Goal: Navigation & Orientation: Find specific page/section

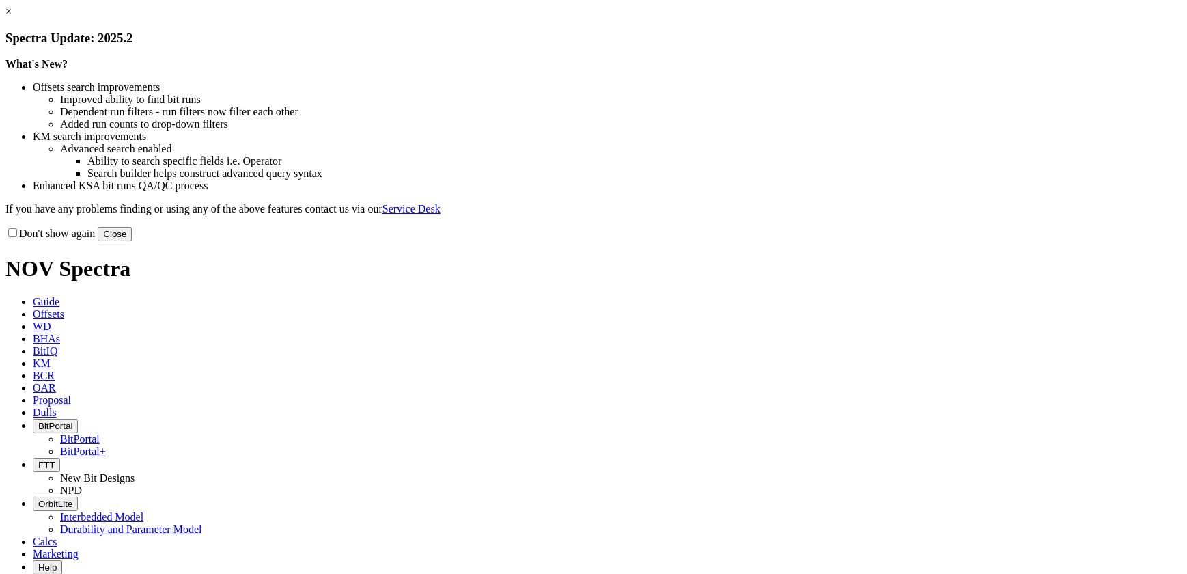
click at [132, 241] on button "Close" at bounding box center [115, 234] width 34 height 14
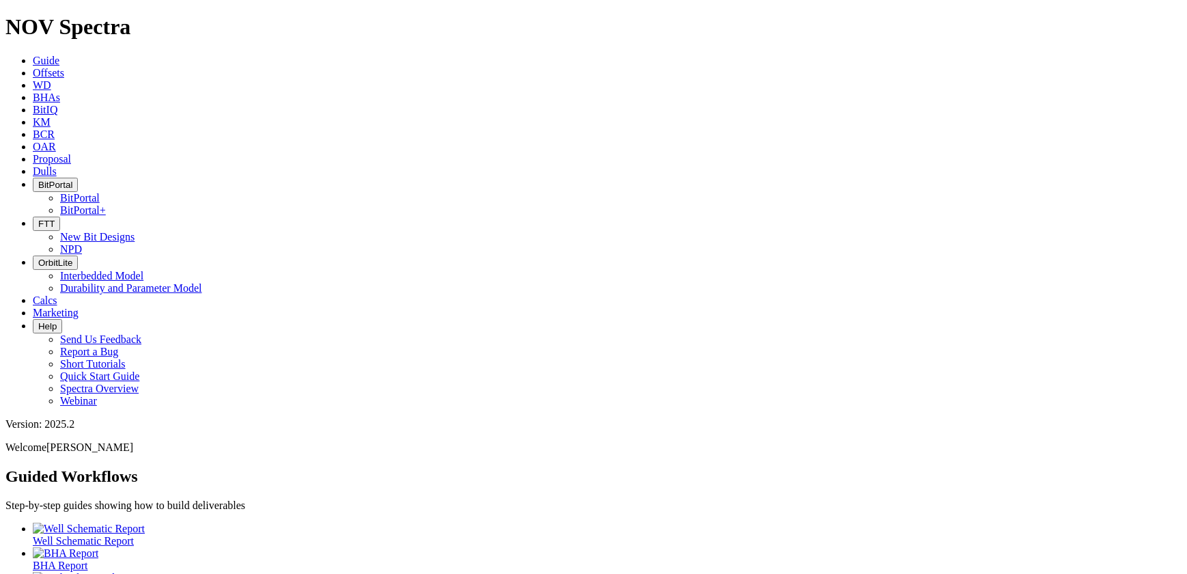
click at [38, 219] on icon "button" at bounding box center [38, 224] width 0 height 10
click at [72, 180] on span "BitPortal" at bounding box center [55, 185] width 34 height 10
click at [100, 192] on link "BitPortal" at bounding box center [80, 198] width 40 height 12
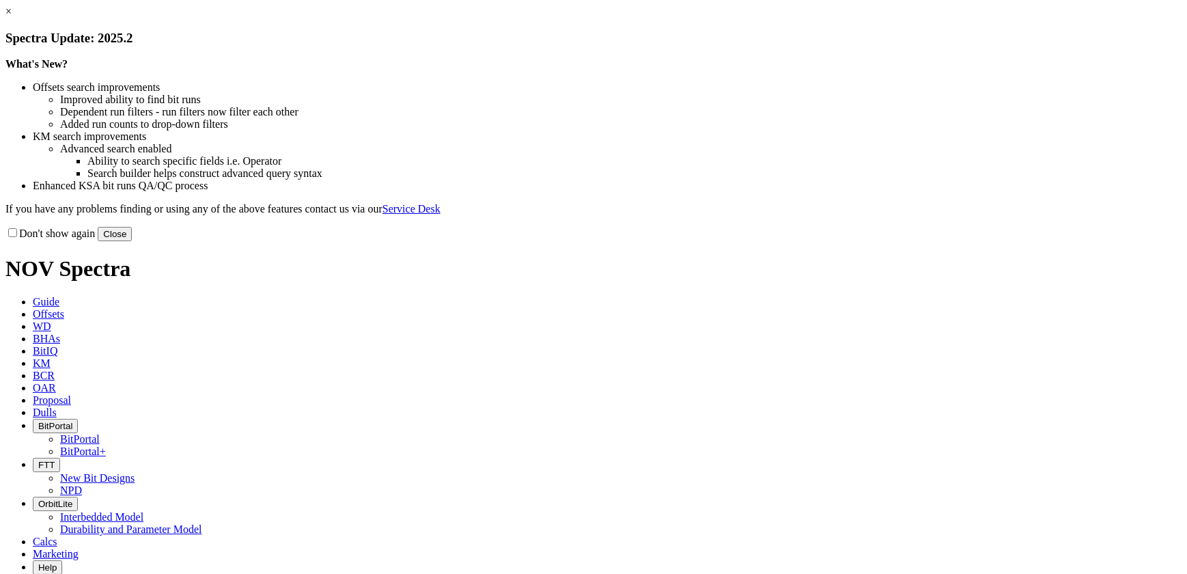
click at [132, 241] on button "Close" at bounding box center [115, 234] width 34 height 14
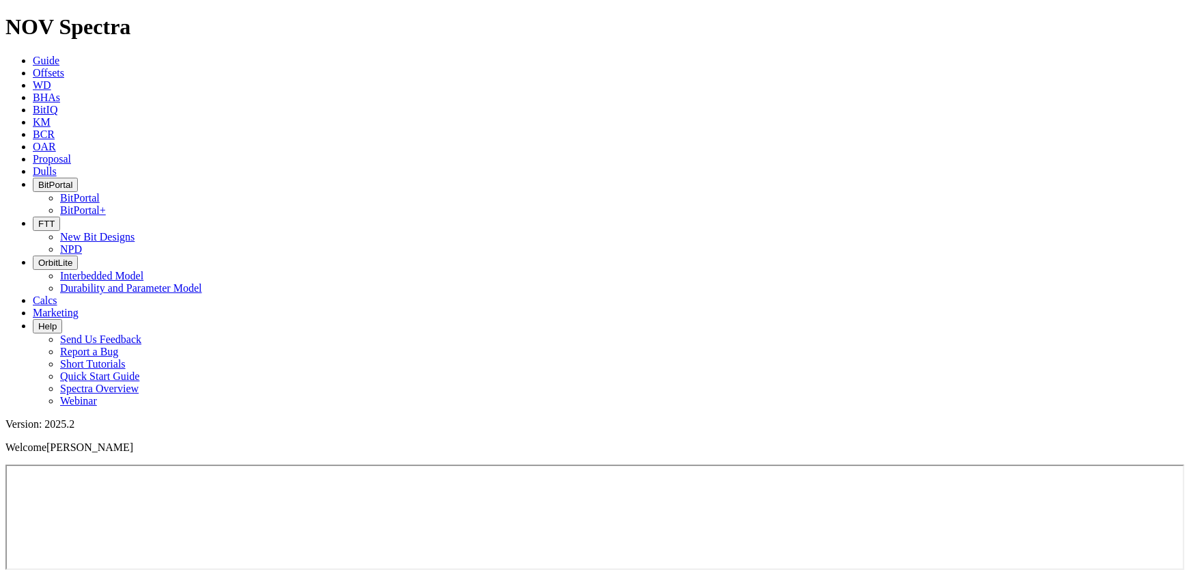
click at [78, 178] on button "BitPortal" at bounding box center [55, 185] width 45 height 14
click at [100, 192] on link "BitPortal" at bounding box center [80, 198] width 40 height 12
